Goal: Transaction & Acquisition: Purchase product/service

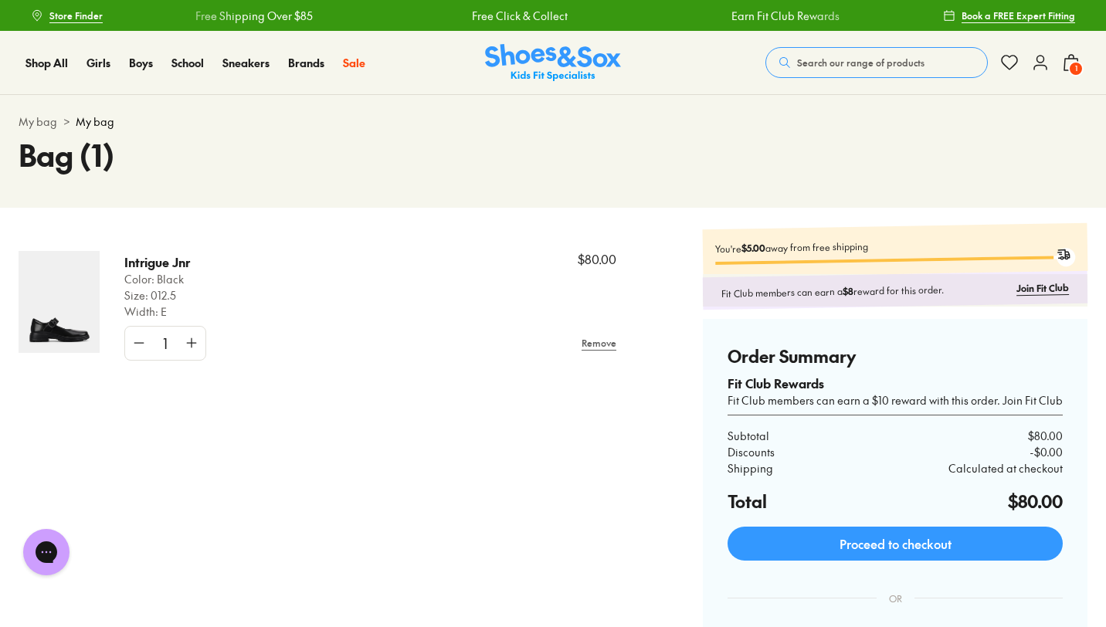
click at [850, 54] on button "Search our range of products" at bounding box center [876, 62] width 222 height 31
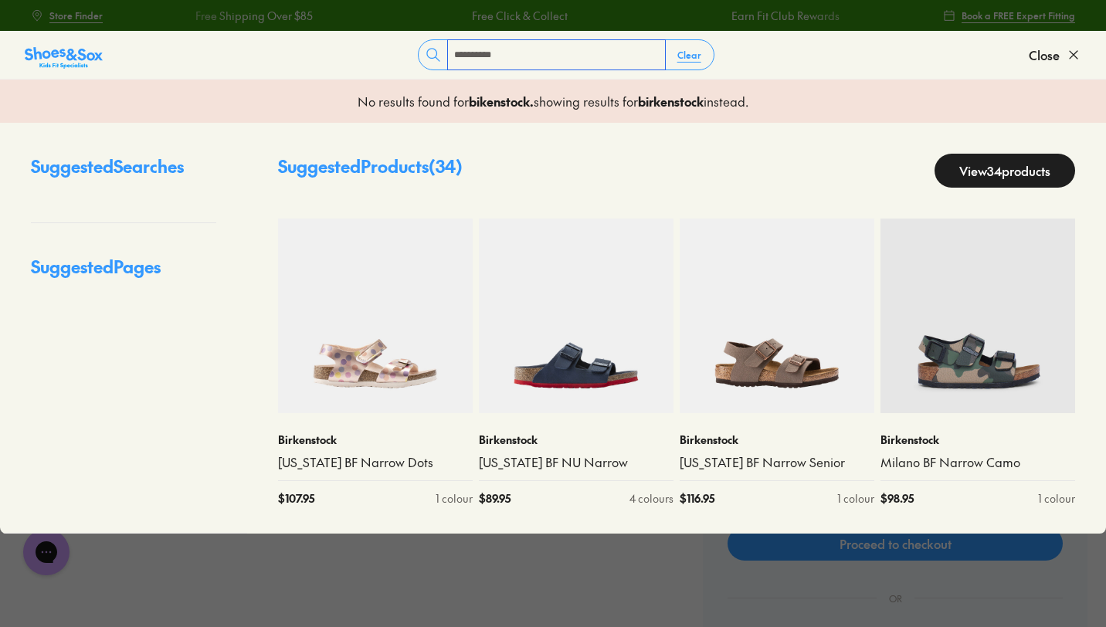
type input "**********"
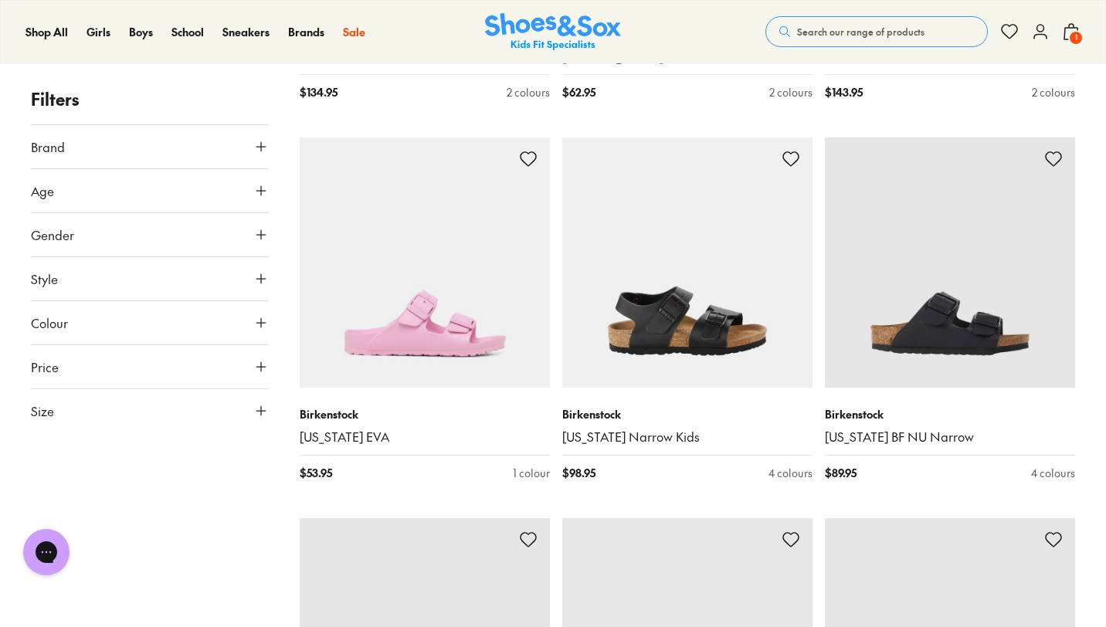
scroll to position [2784, 0]
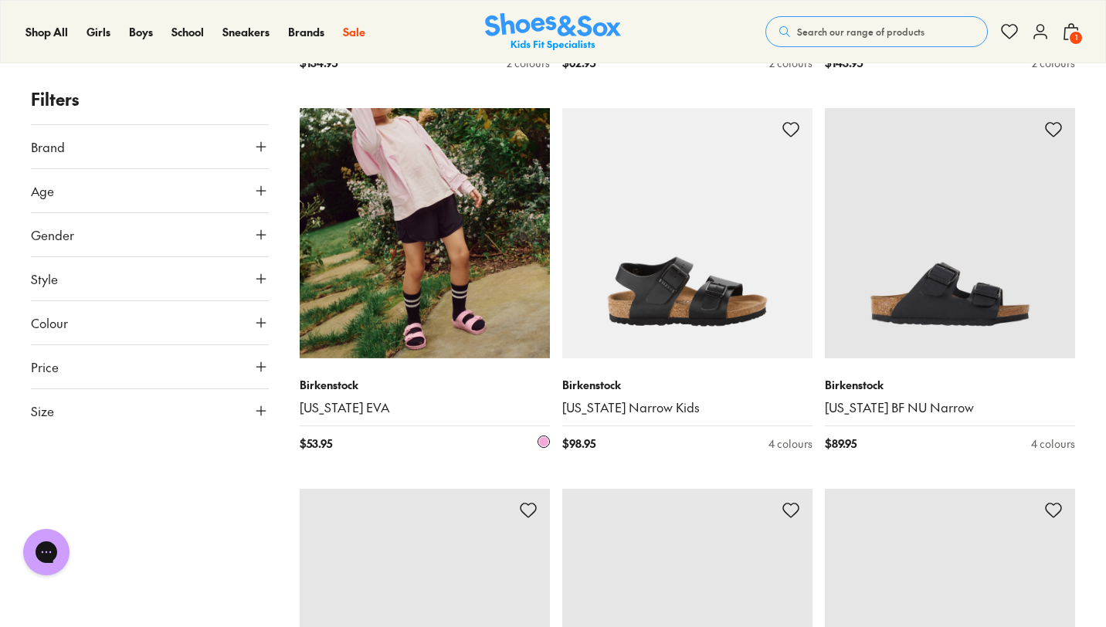
click at [370, 331] on img at bounding box center [425, 233] width 250 height 250
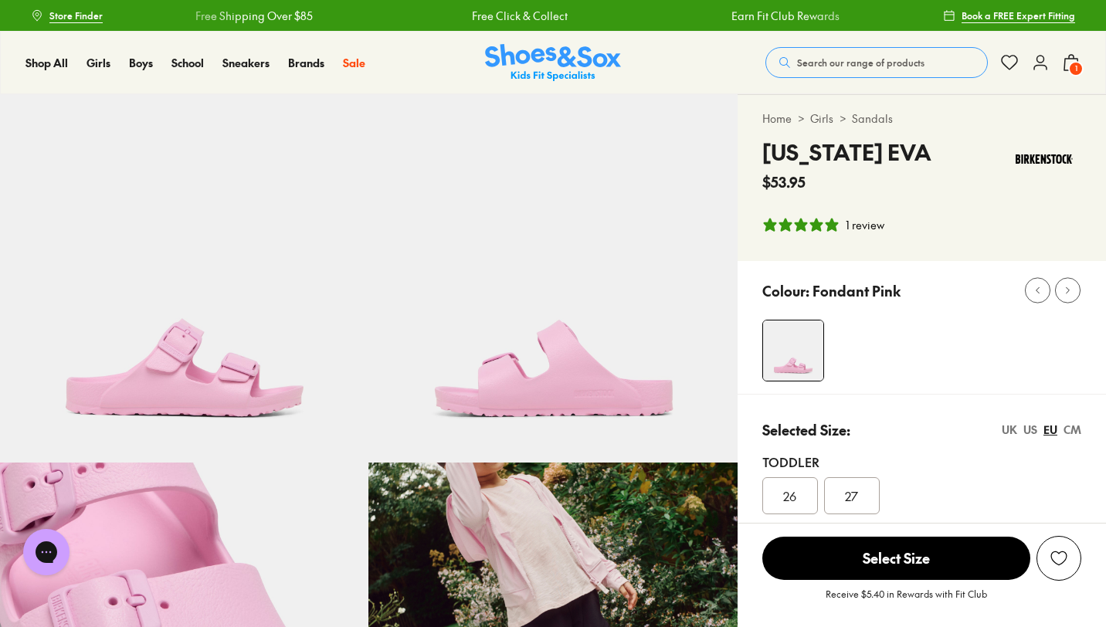
select select "*"
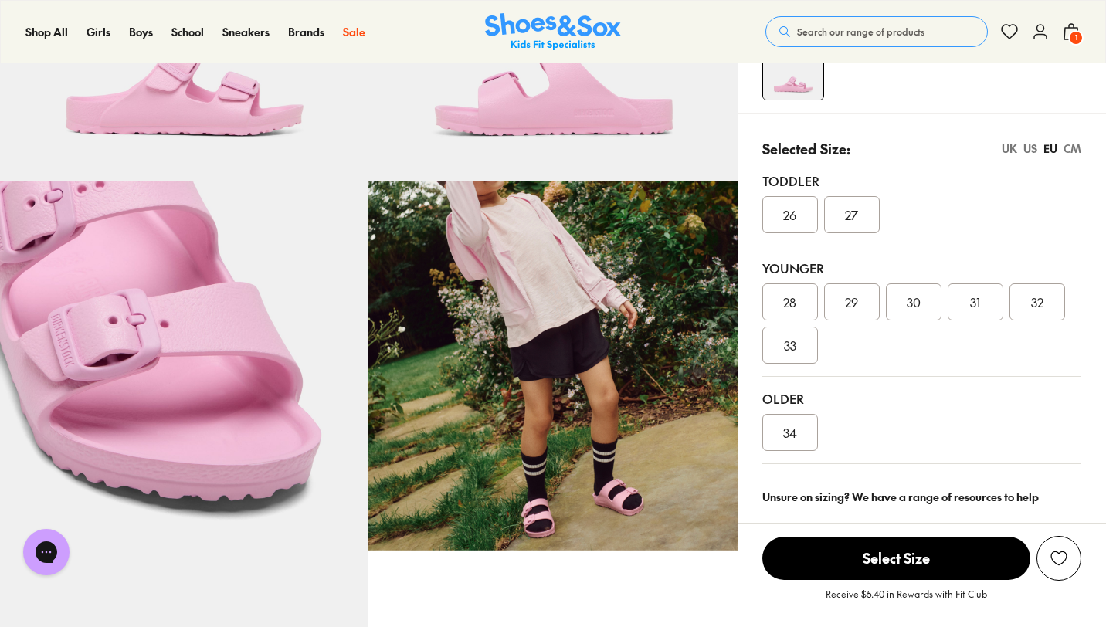
scroll to position [286, 0]
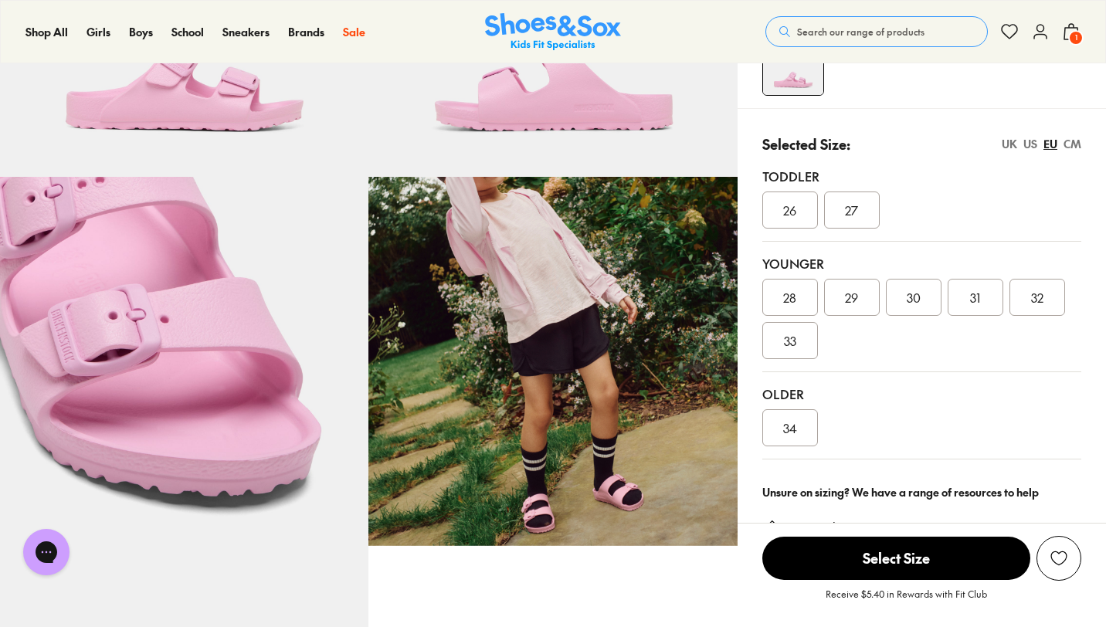
click at [1072, 145] on div "CM" at bounding box center [1072, 144] width 18 height 16
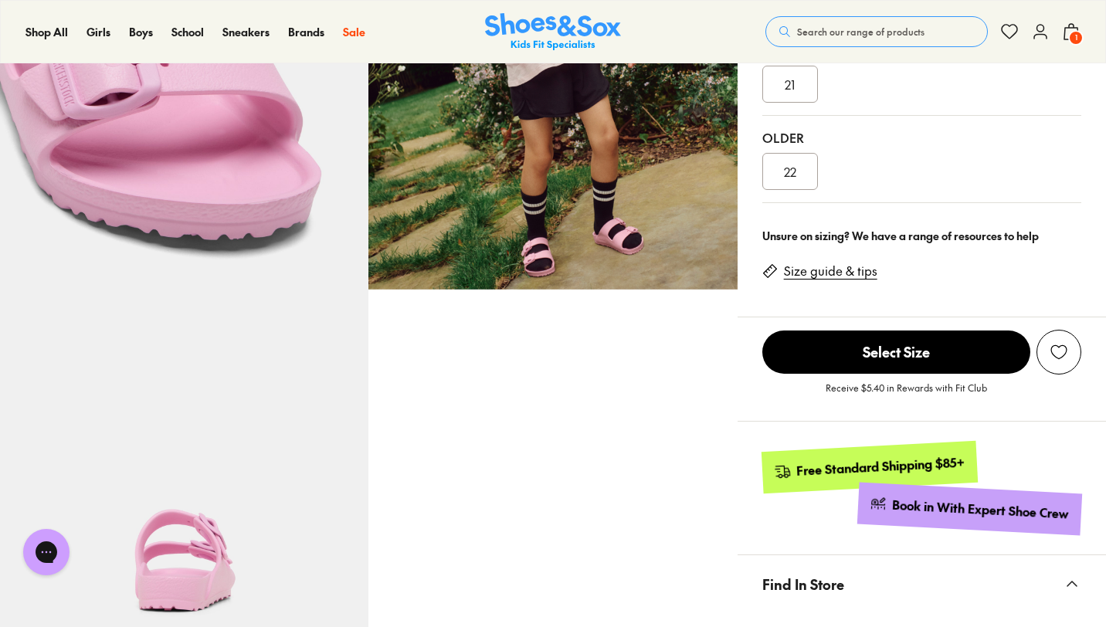
scroll to position [556, 0]
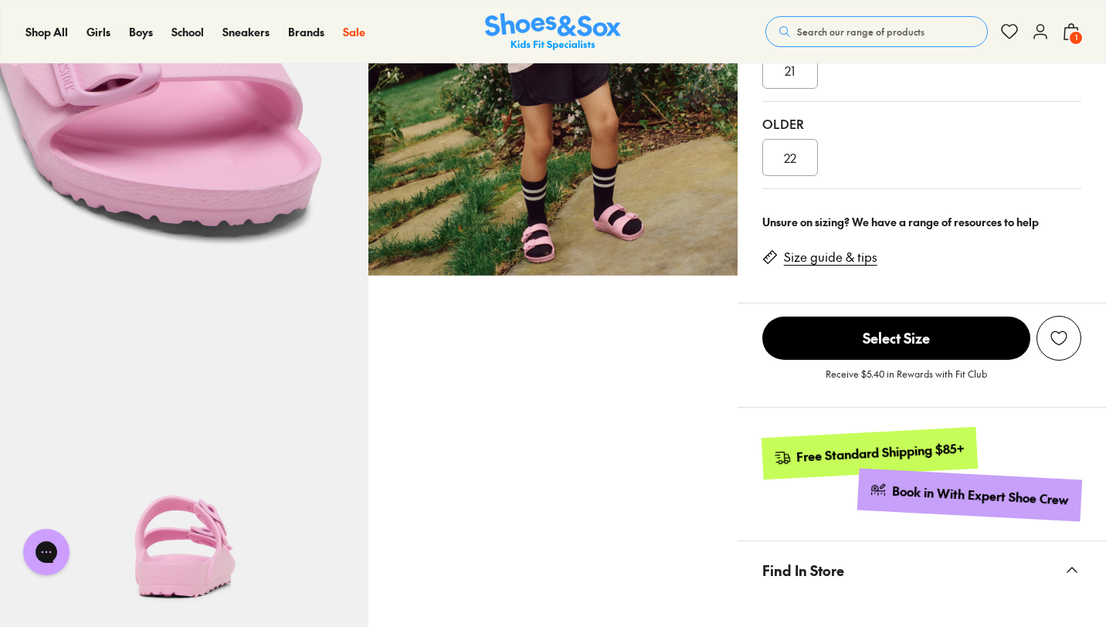
click at [819, 261] on link "Size guide & tips" at bounding box center [830, 257] width 93 height 17
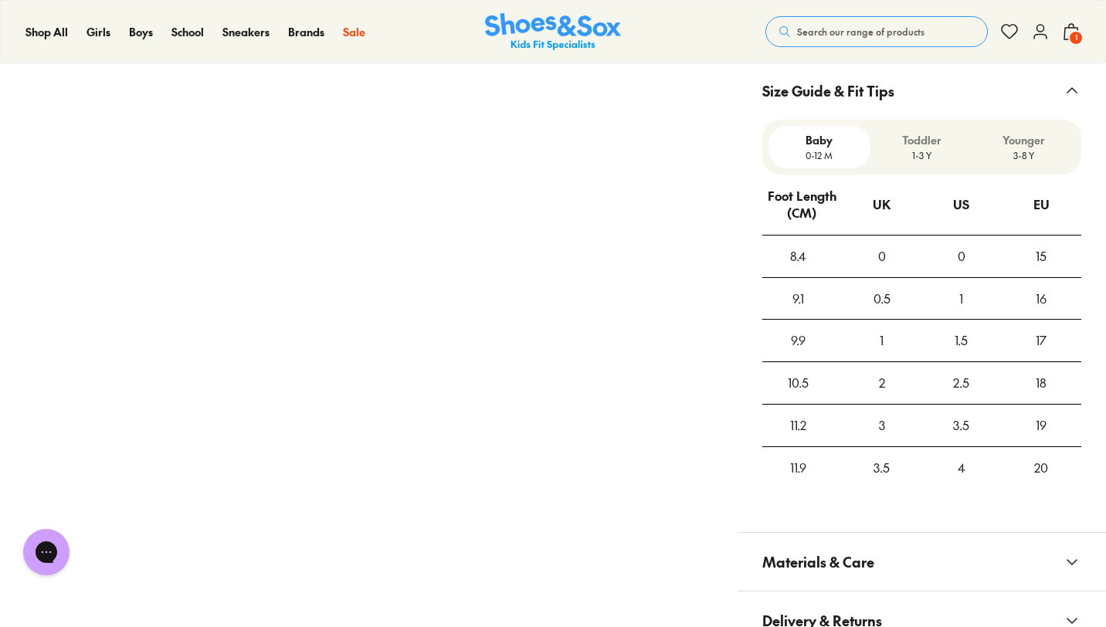
scroll to position [1184, 0]
click at [1021, 145] on p "Younger" at bounding box center [1024, 142] width 90 height 16
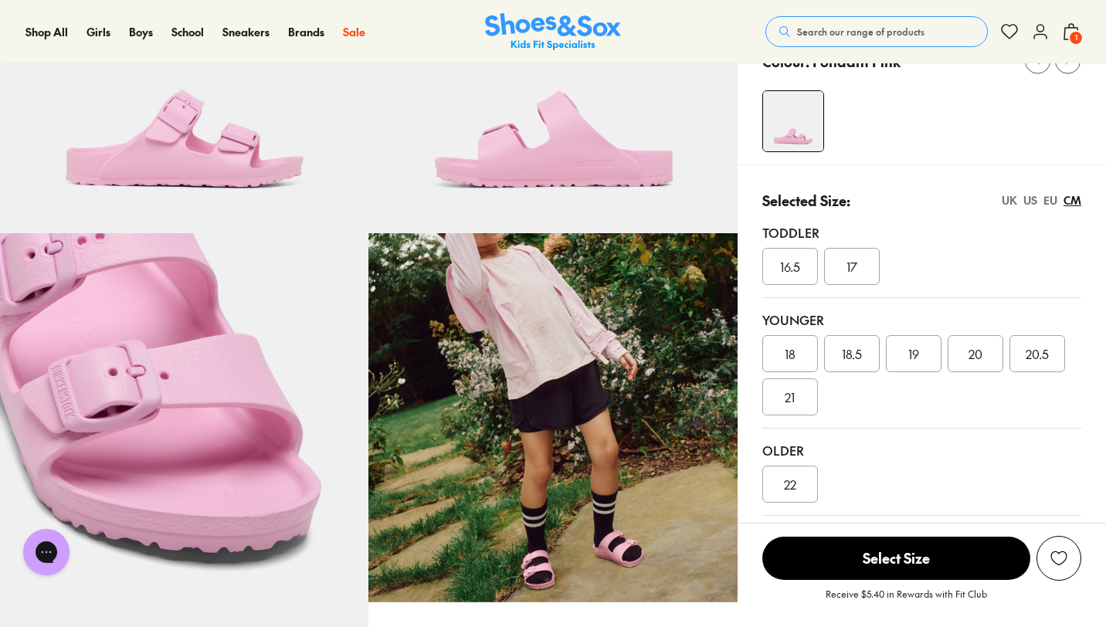
scroll to position [246, 0]
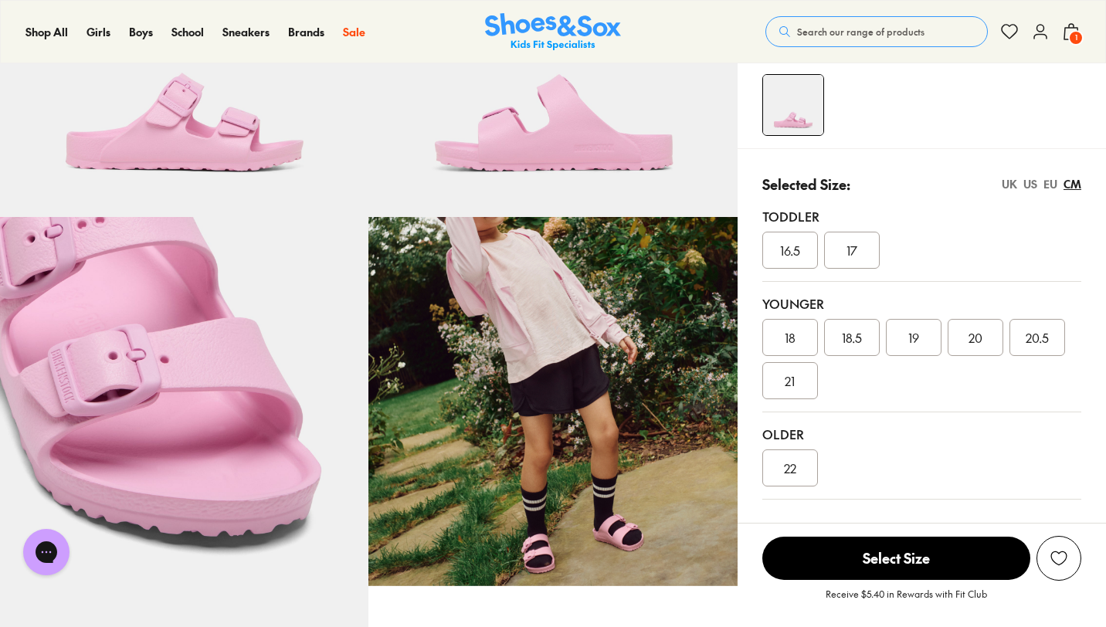
click at [1031, 182] on div "US" at bounding box center [1030, 184] width 14 height 16
click at [903, 341] on div "012" at bounding box center [914, 337] width 56 height 37
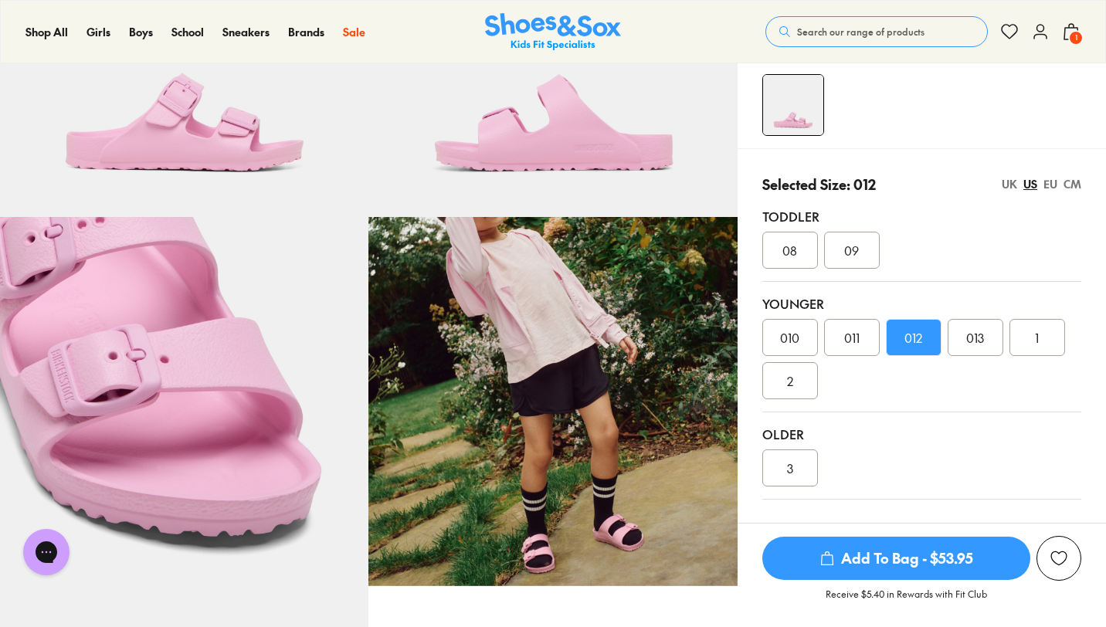
click at [897, 563] on span "Add To Bag - $53.95" at bounding box center [896, 558] width 268 height 43
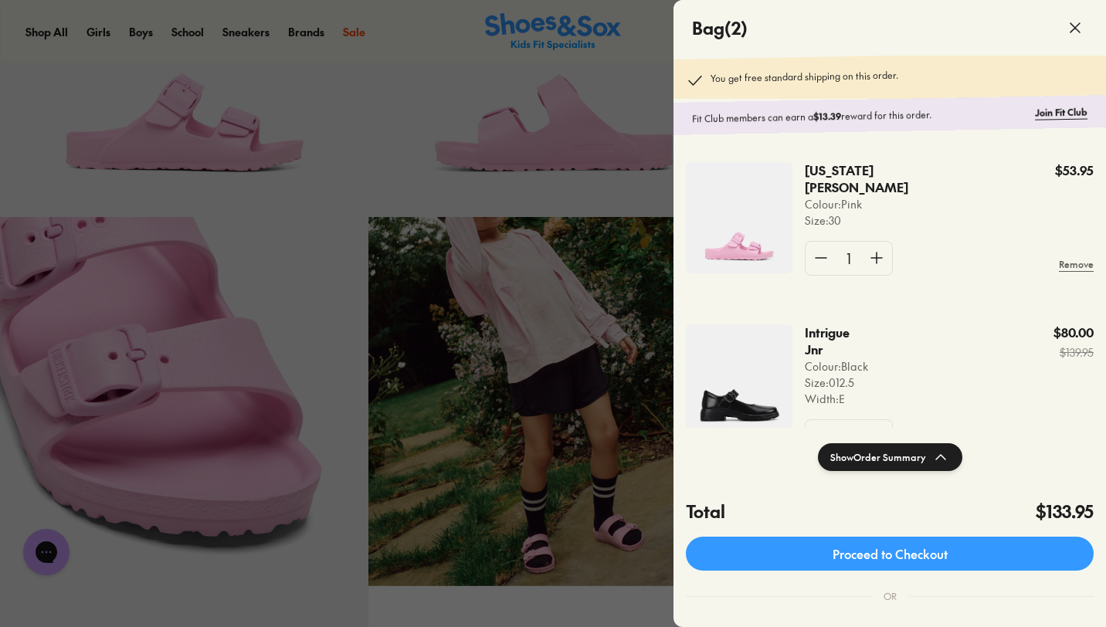
click at [821, 338] on p "Intrigue Jnr" at bounding box center [830, 341] width 52 height 34
click at [848, 456] on button "Show Order Summary" at bounding box center [890, 457] width 144 height 28
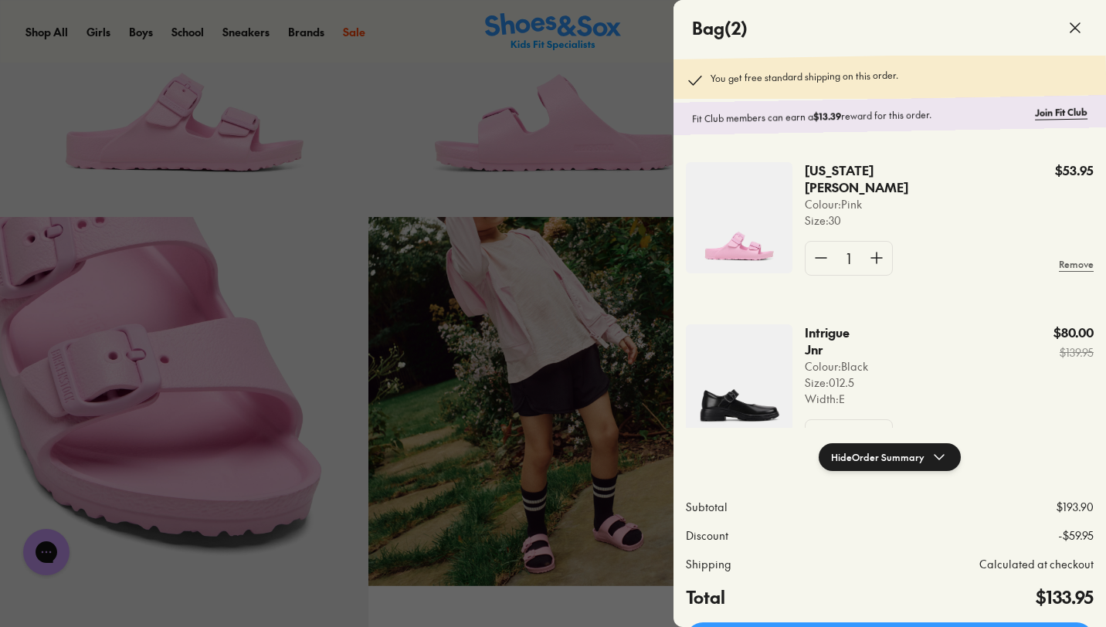
click at [814, 371] on p "Colour: Black" at bounding box center [837, 366] width 66 height 16
click at [747, 384] on img at bounding box center [739, 379] width 107 height 111
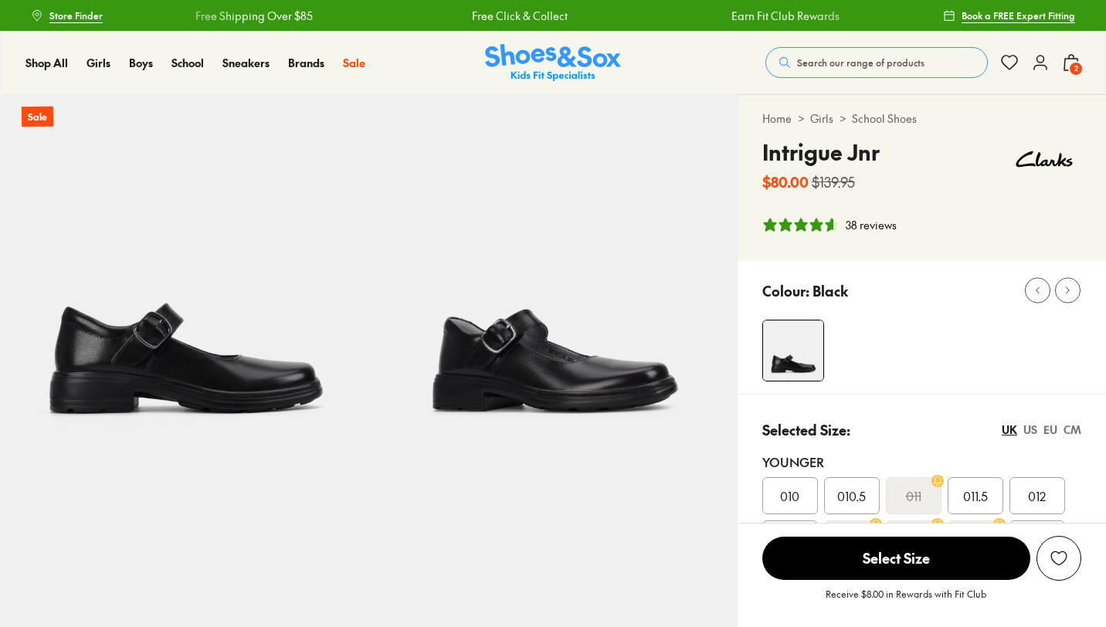
select select "*"
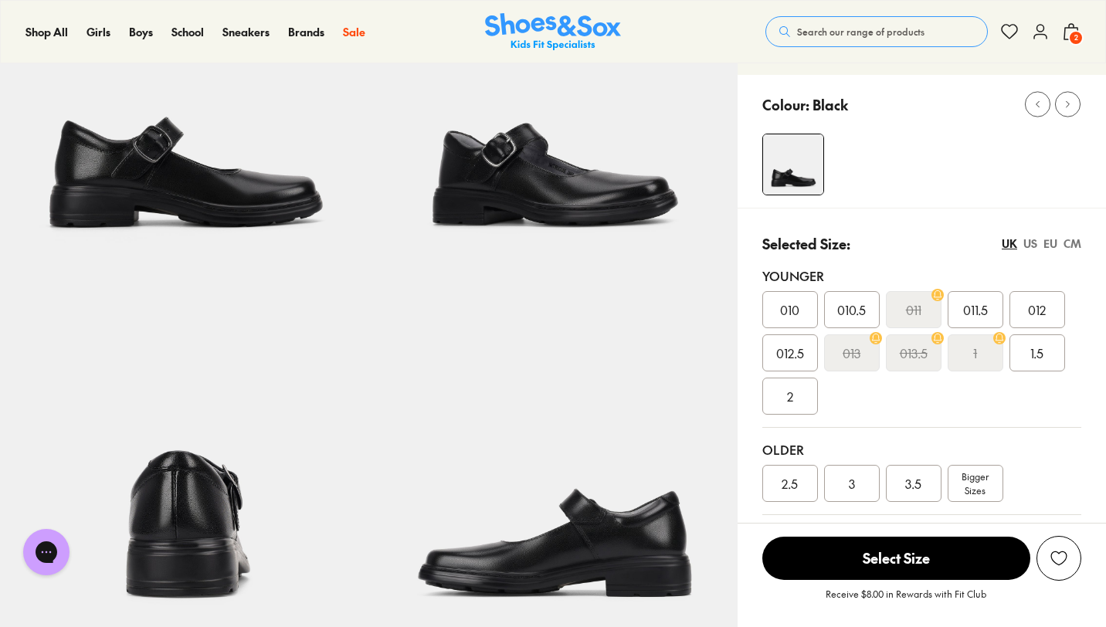
scroll to position [188, 0]
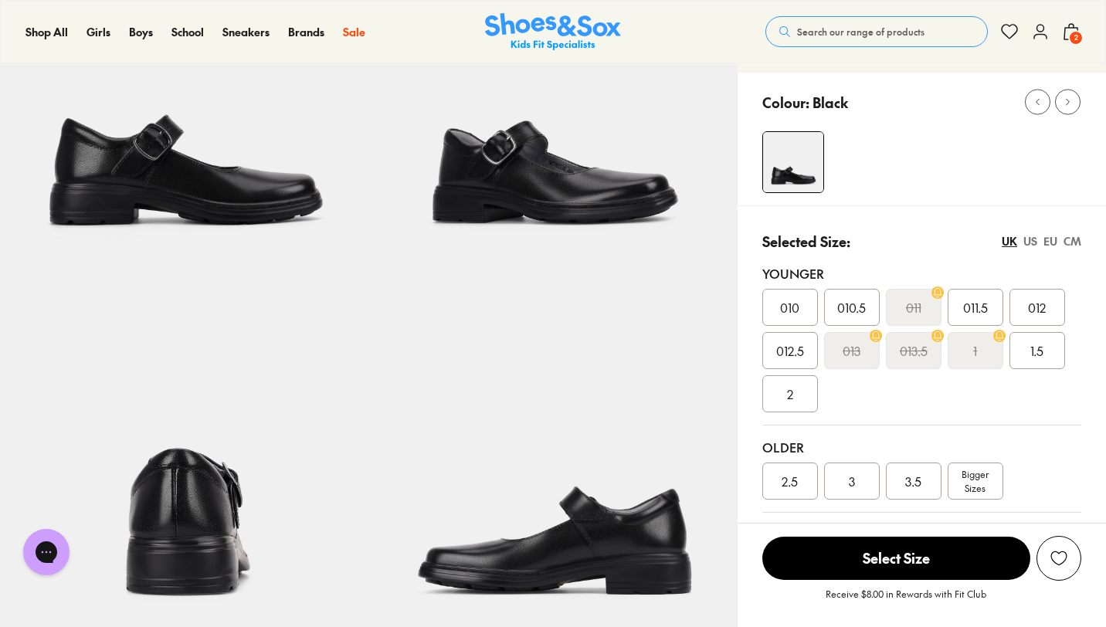
click at [791, 354] on span "012.5" at bounding box center [790, 350] width 28 height 19
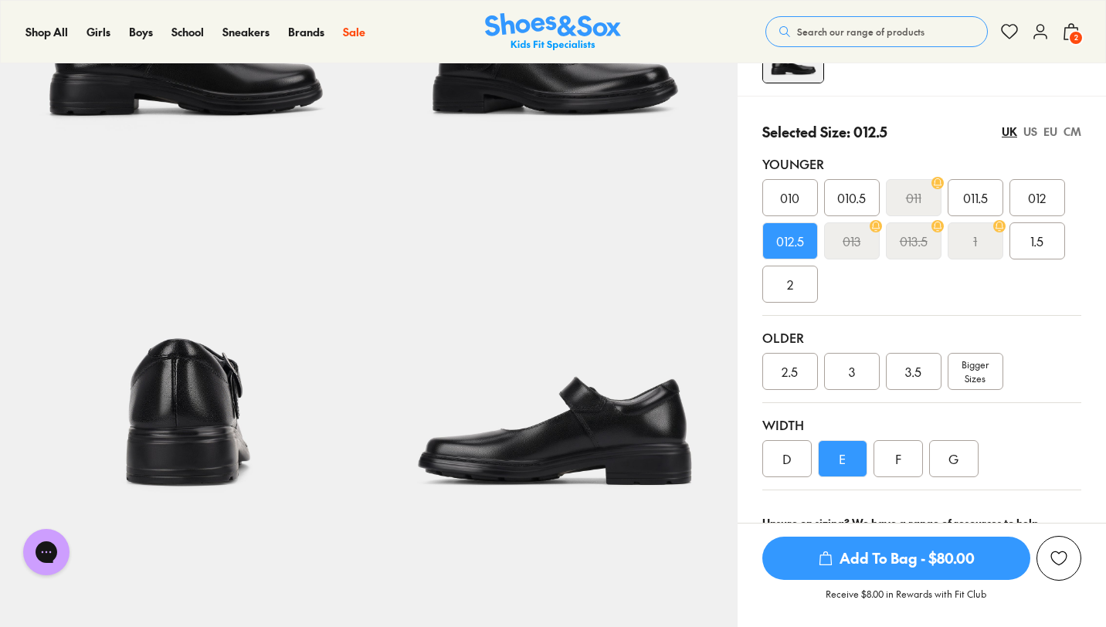
scroll to position [300, 0]
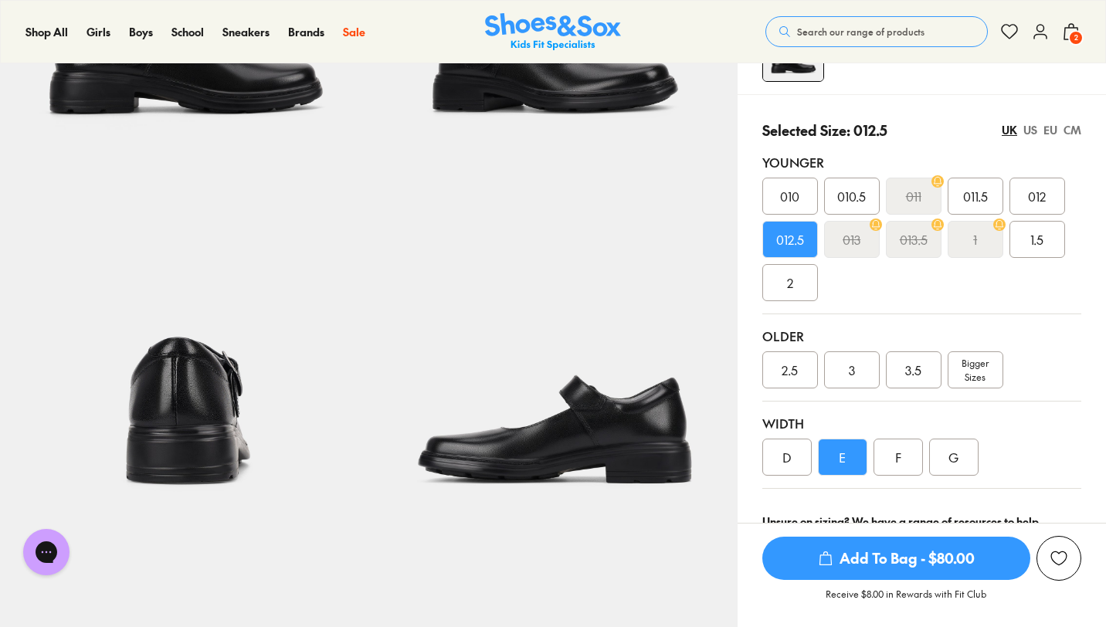
click at [785, 448] on div "D" at bounding box center [786, 457] width 49 height 37
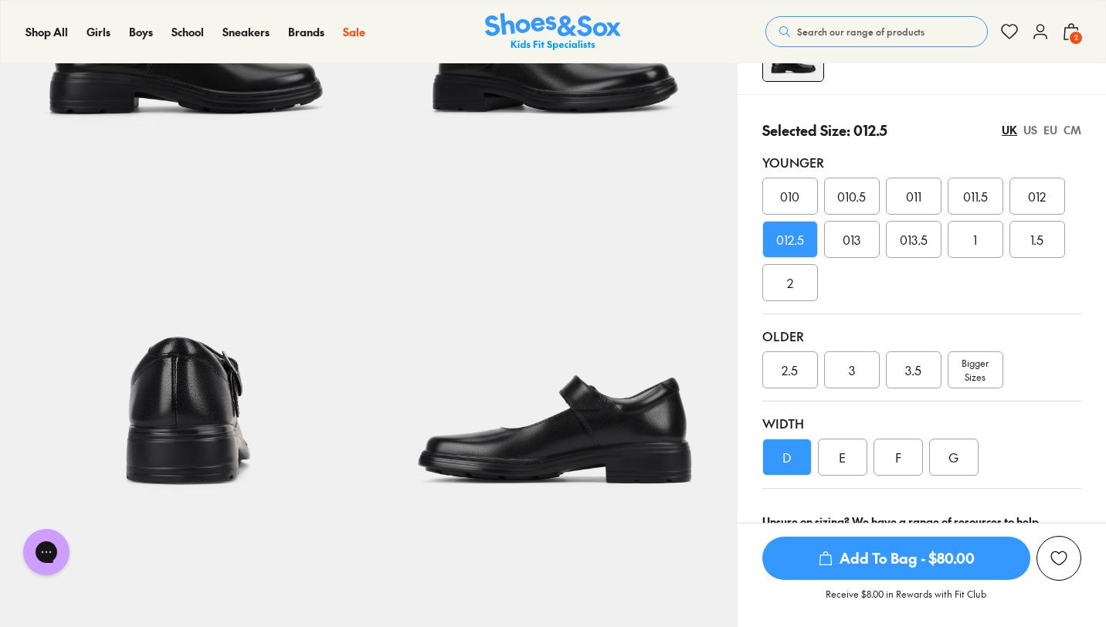
click at [913, 556] on span "Add To Bag - $80.00" at bounding box center [896, 558] width 268 height 43
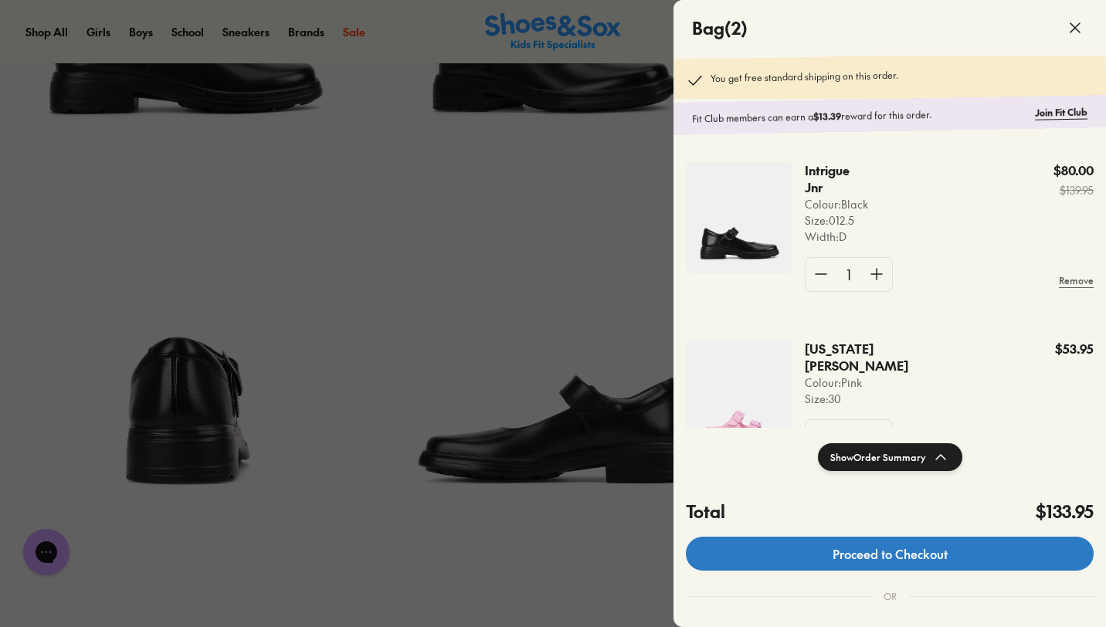
click at [876, 559] on link "Proceed to Checkout" at bounding box center [890, 554] width 408 height 34
